Goal: Find specific page/section: Find specific page/section

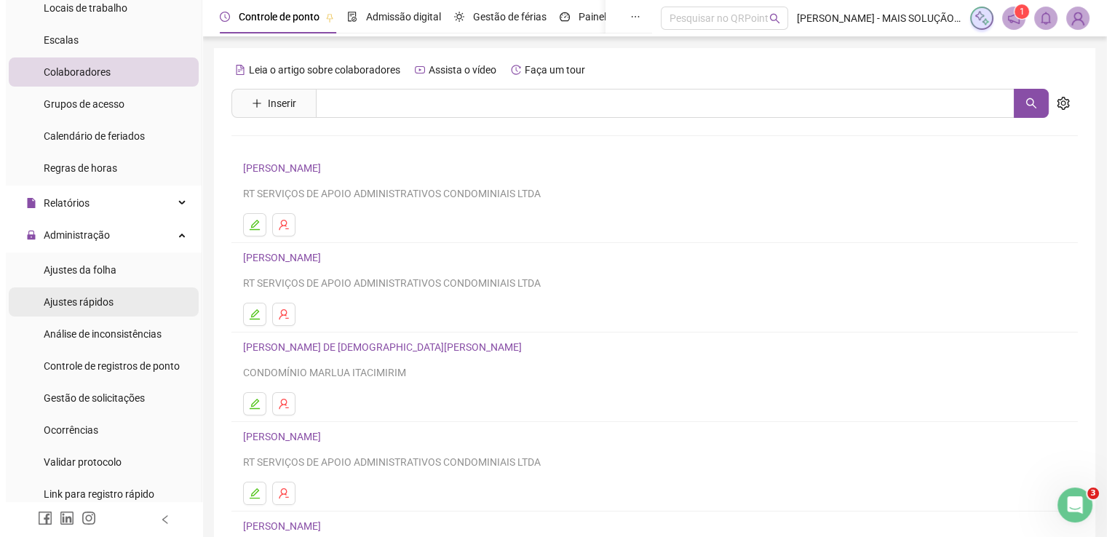
scroll to position [146, 0]
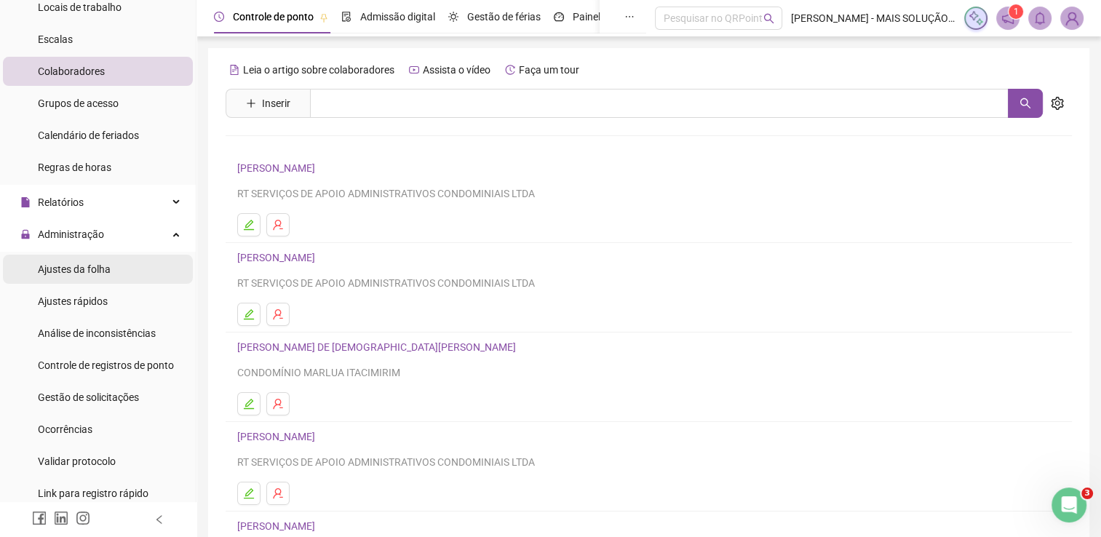
click at [108, 269] on span "Ajustes da folha" at bounding box center [74, 270] width 73 height 12
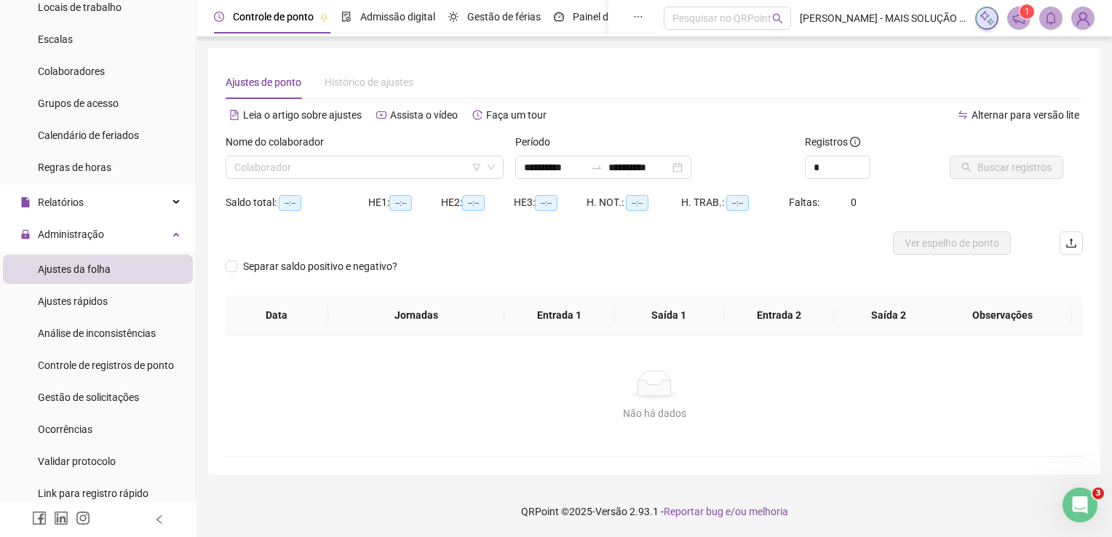
type input "**********"
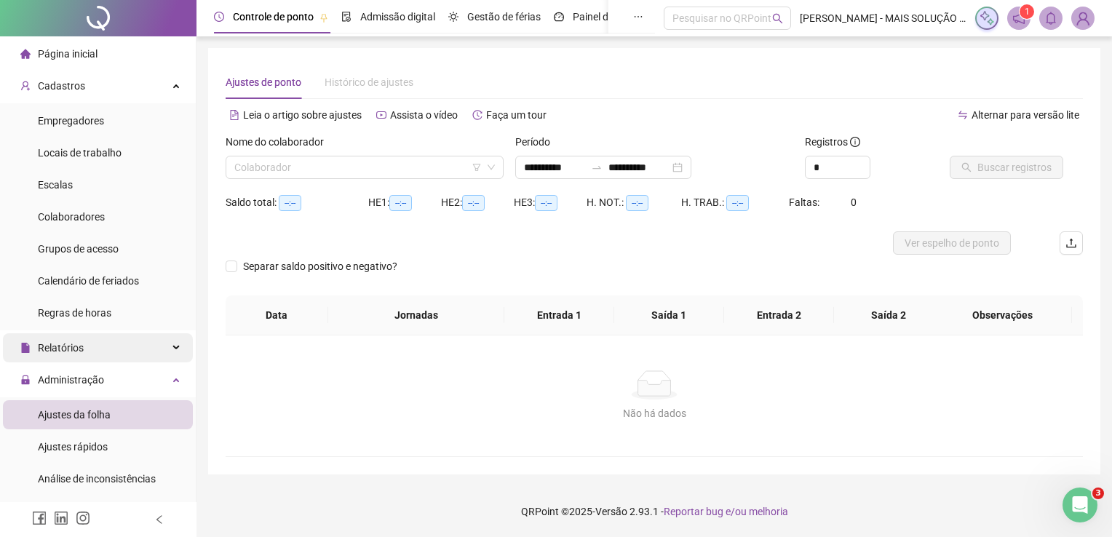
drag, startPoint x: 90, startPoint y: 349, endPoint x: 98, endPoint y: 344, distance: 9.9
click at [96, 345] on div "Relatórios" at bounding box center [98, 347] width 190 height 29
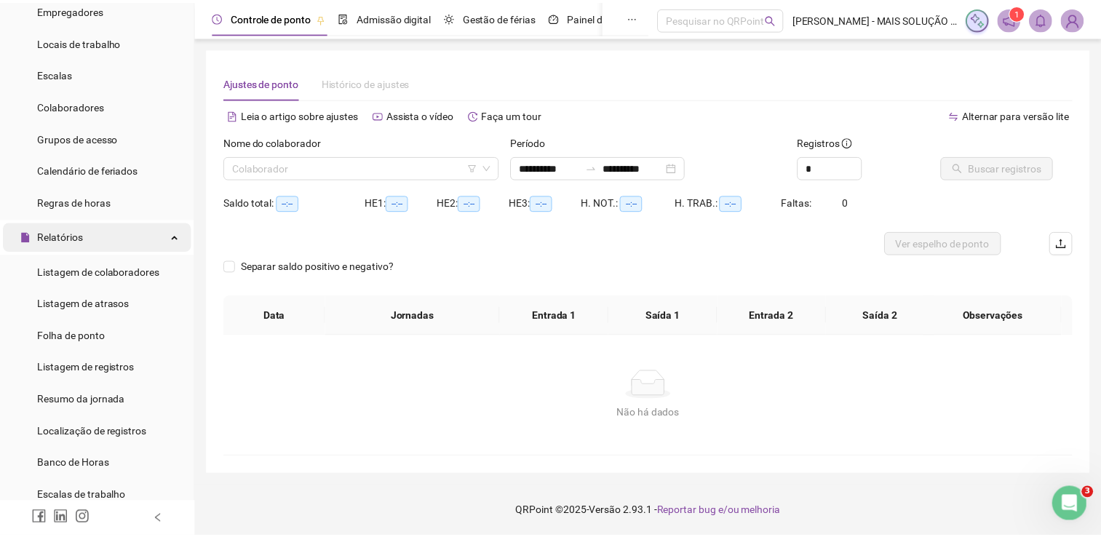
scroll to position [146, 0]
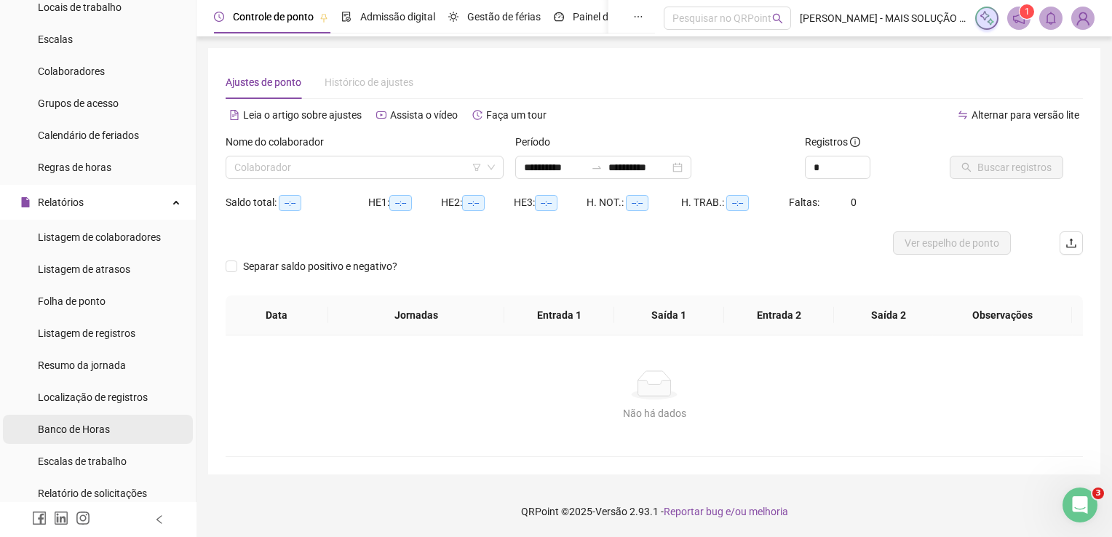
click at [92, 432] on span "Banco de Horas" at bounding box center [74, 430] width 72 height 12
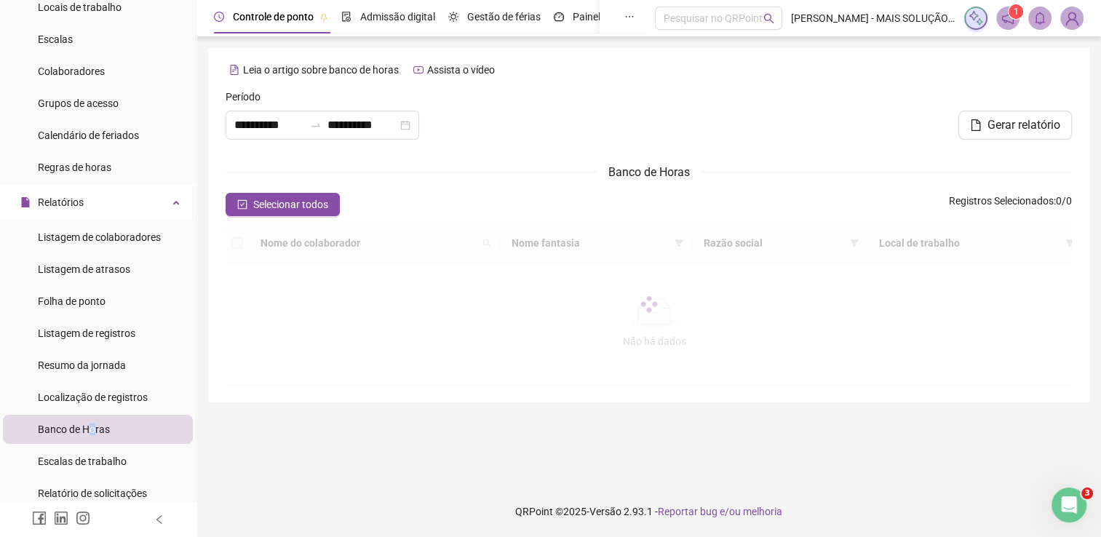
type input "**********"
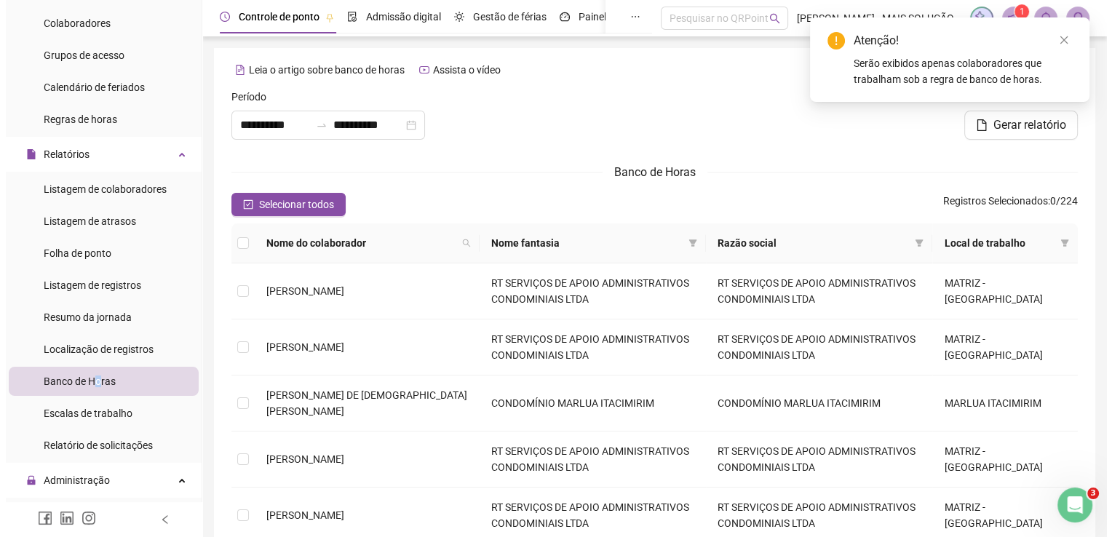
scroll to position [218, 0]
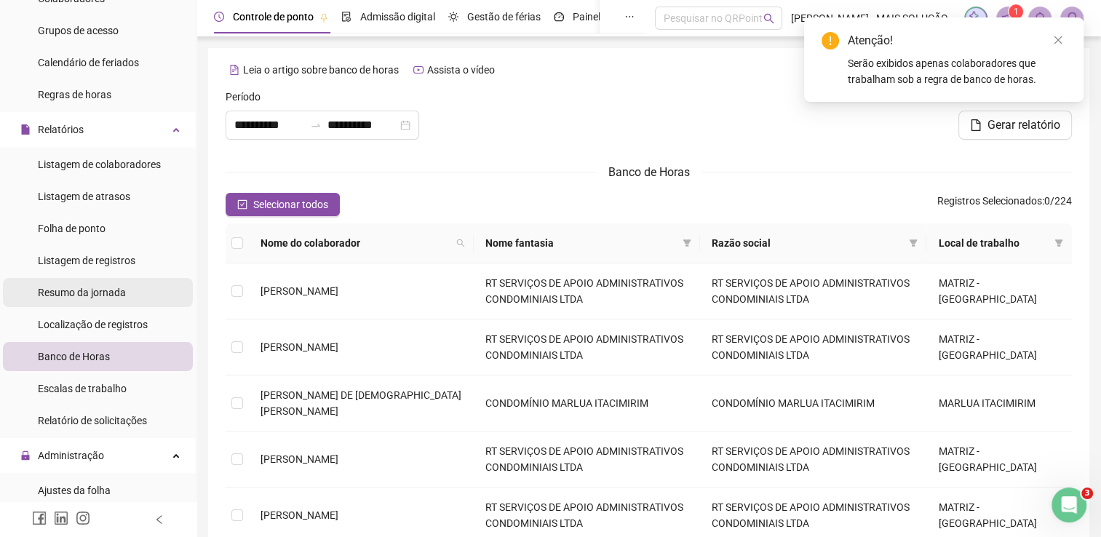
click at [90, 291] on span "Resumo da jornada" at bounding box center [82, 293] width 88 height 12
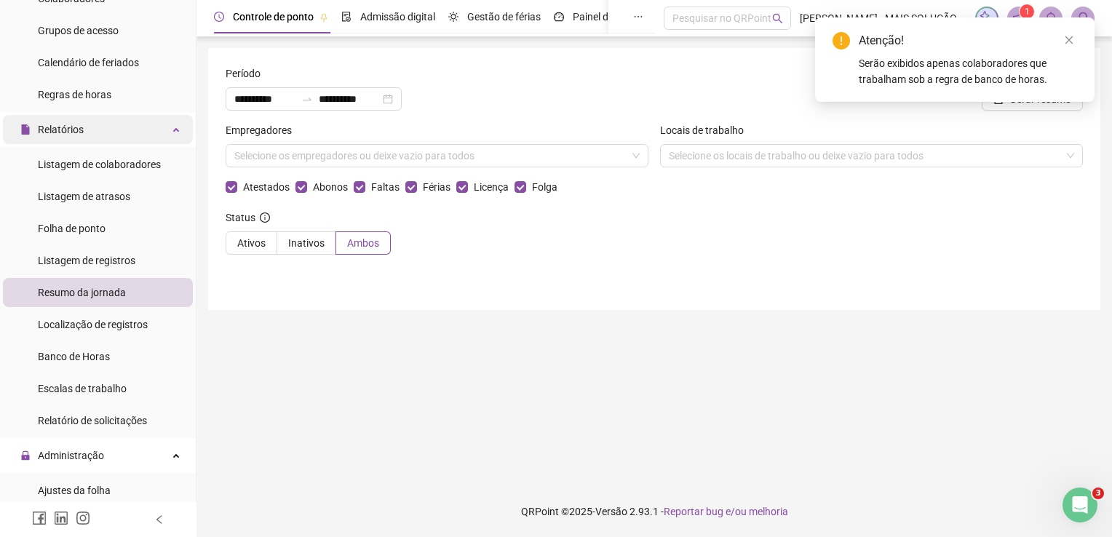
click at [103, 129] on div "Relatórios" at bounding box center [98, 129] width 190 height 29
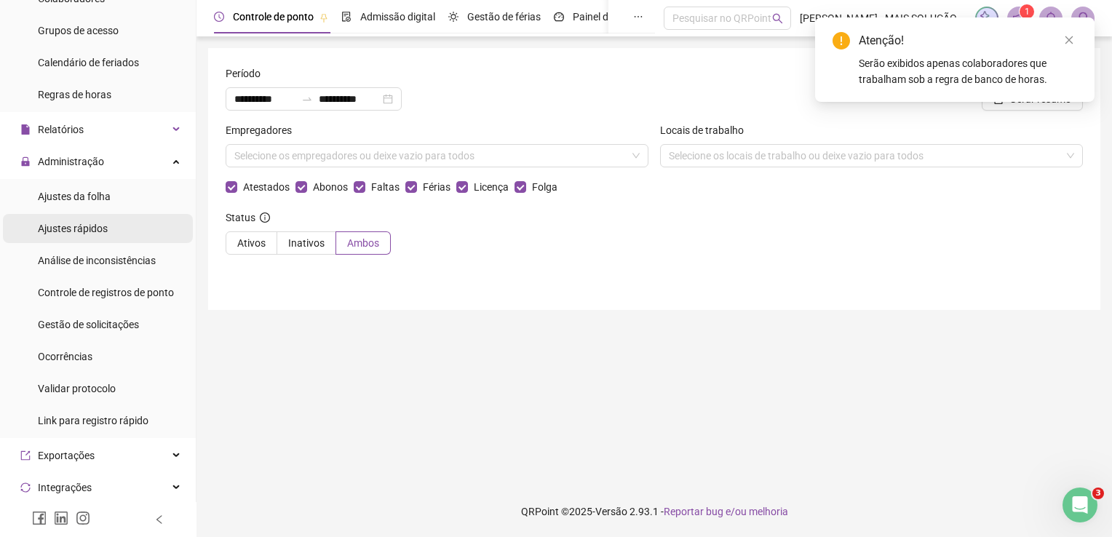
click at [110, 227] on li "Ajustes rápidos" at bounding box center [98, 228] width 190 height 29
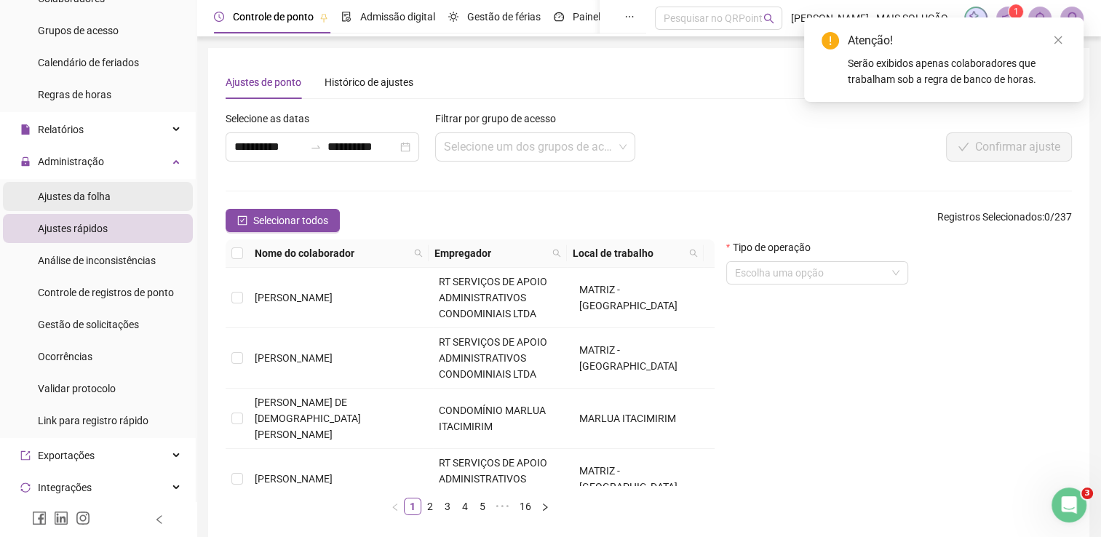
click at [112, 197] on li "Ajustes da folha" at bounding box center [98, 196] width 190 height 29
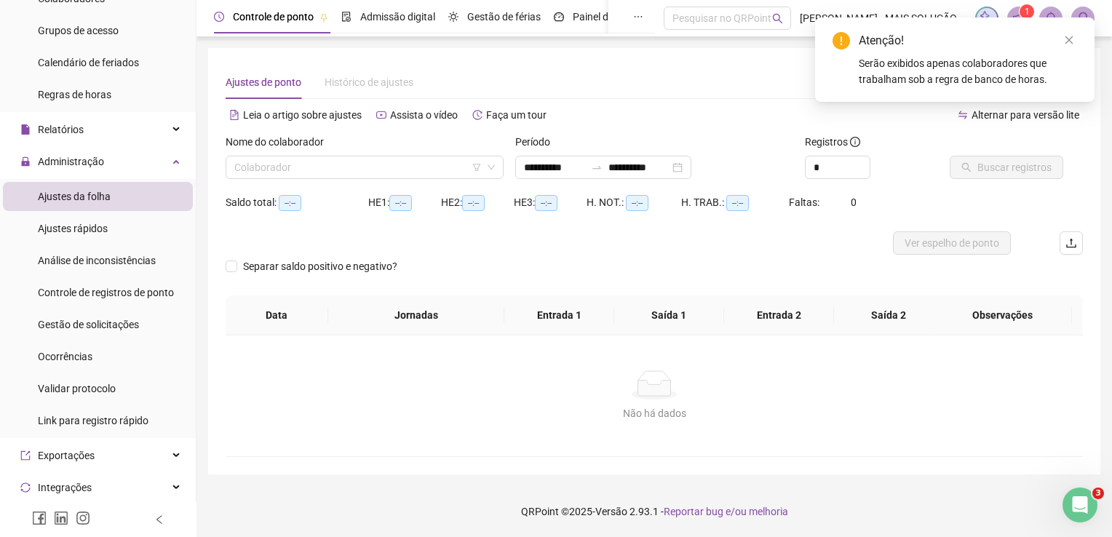
type input "**********"
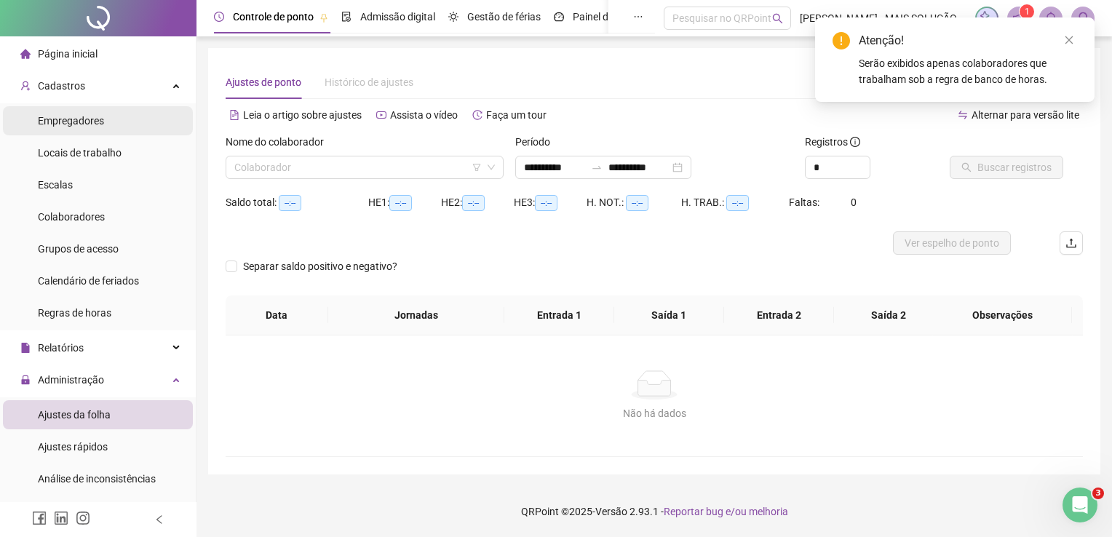
click at [80, 124] on span "Empregadores" at bounding box center [71, 121] width 66 height 12
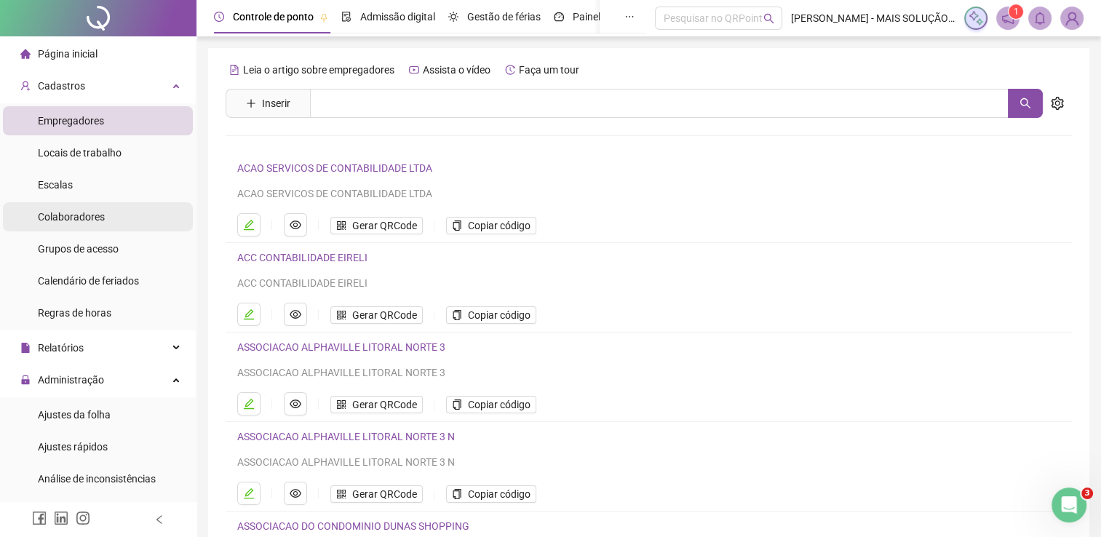
click at [87, 213] on span "Colaboradores" at bounding box center [71, 217] width 67 height 12
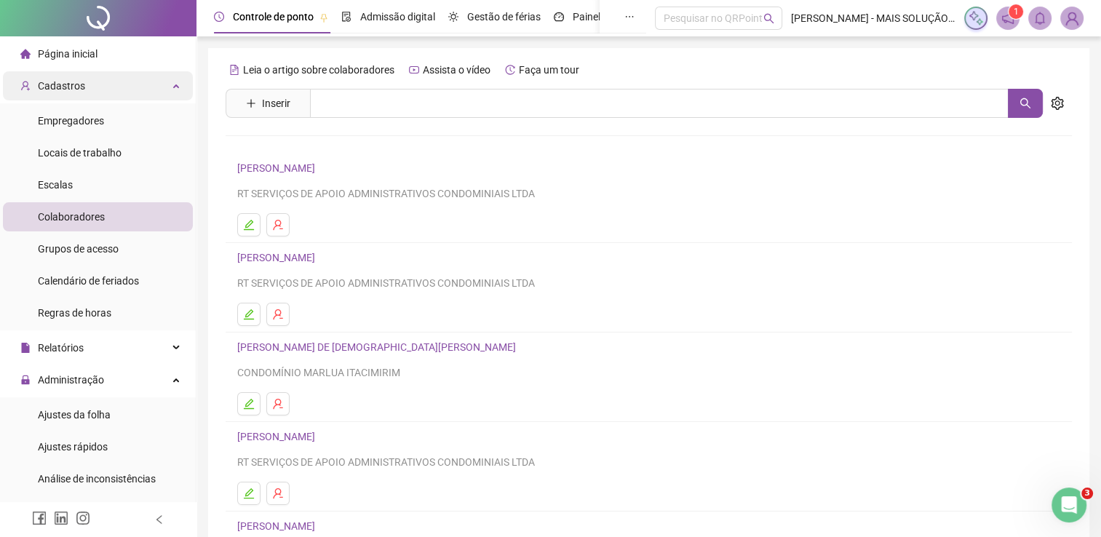
click at [131, 90] on div "Cadastros" at bounding box center [98, 85] width 190 height 29
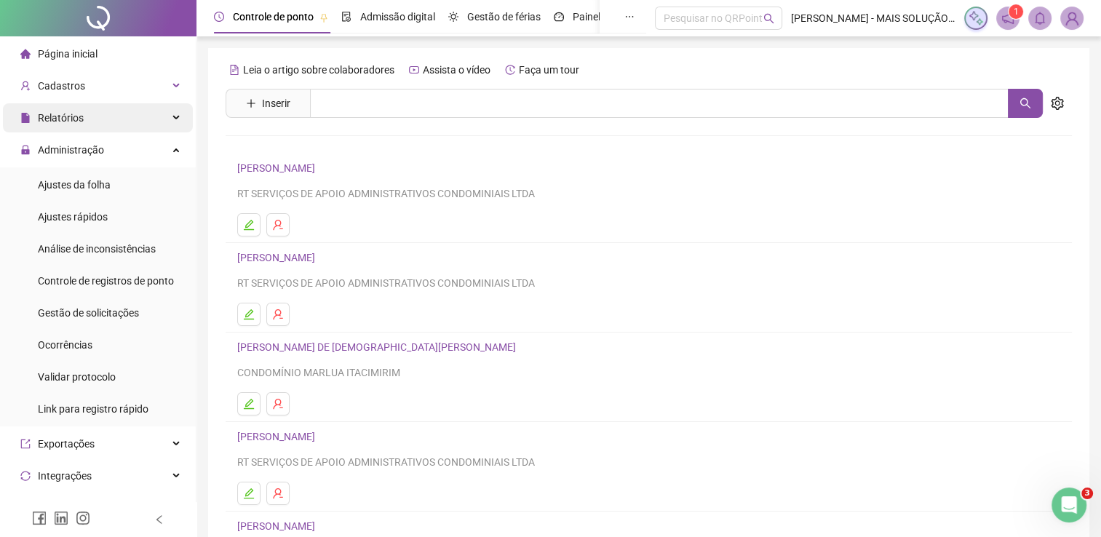
click at [105, 118] on div "Relatórios" at bounding box center [98, 117] width 190 height 29
